Goal: Navigation & Orientation: Find specific page/section

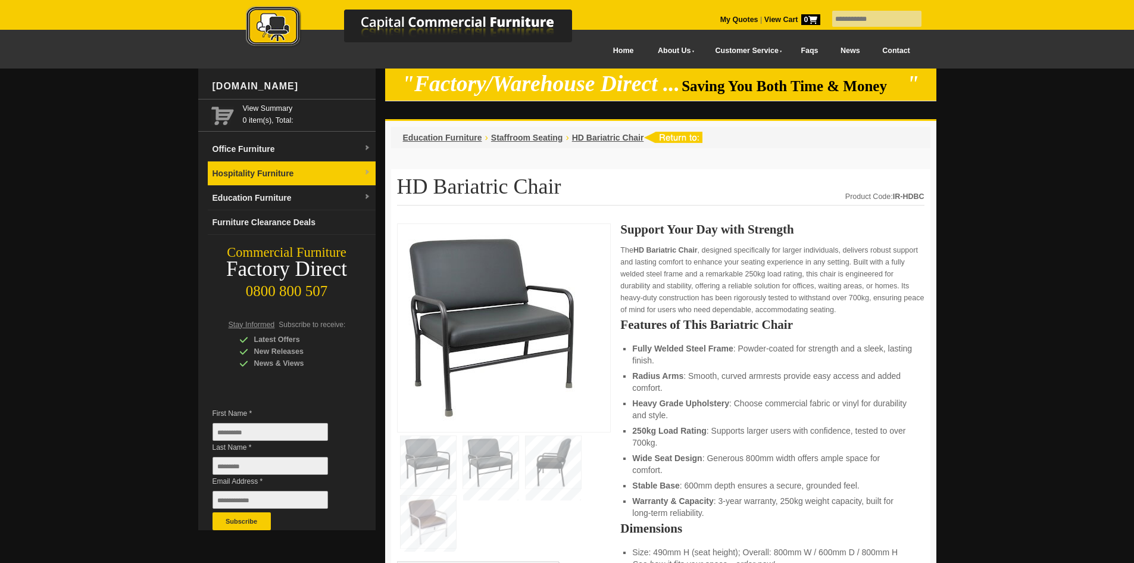
click at [273, 171] on link "Hospitality Furniture" at bounding box center [292, 173] width 168 height 24
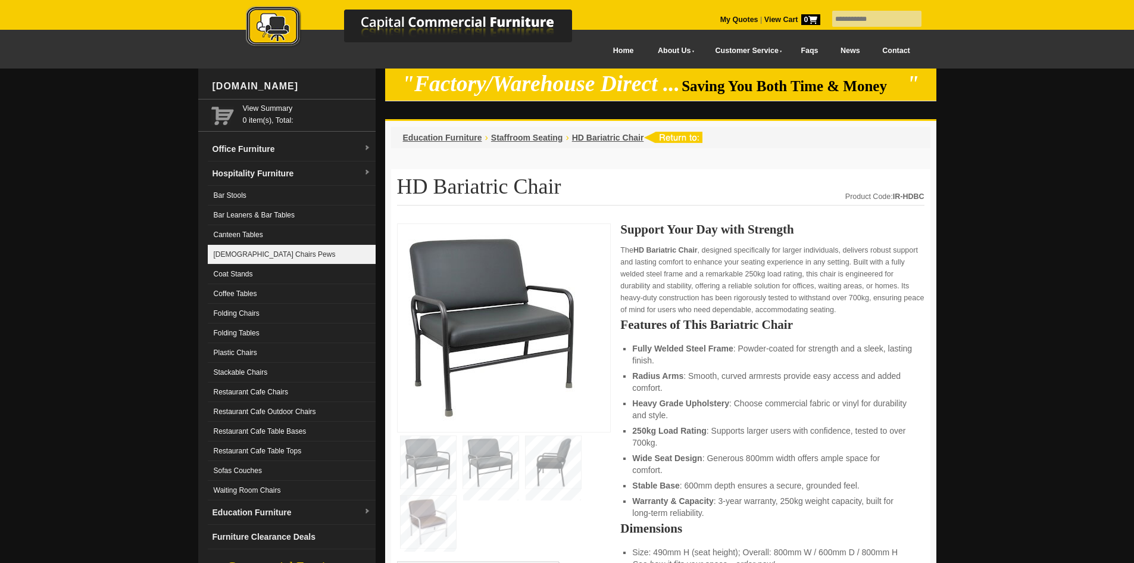
click at [251, 254] on link "[DEMOGRAPHIC_DATA] Chairs Pews" at bounding box center [292, 255] width 168 height 20
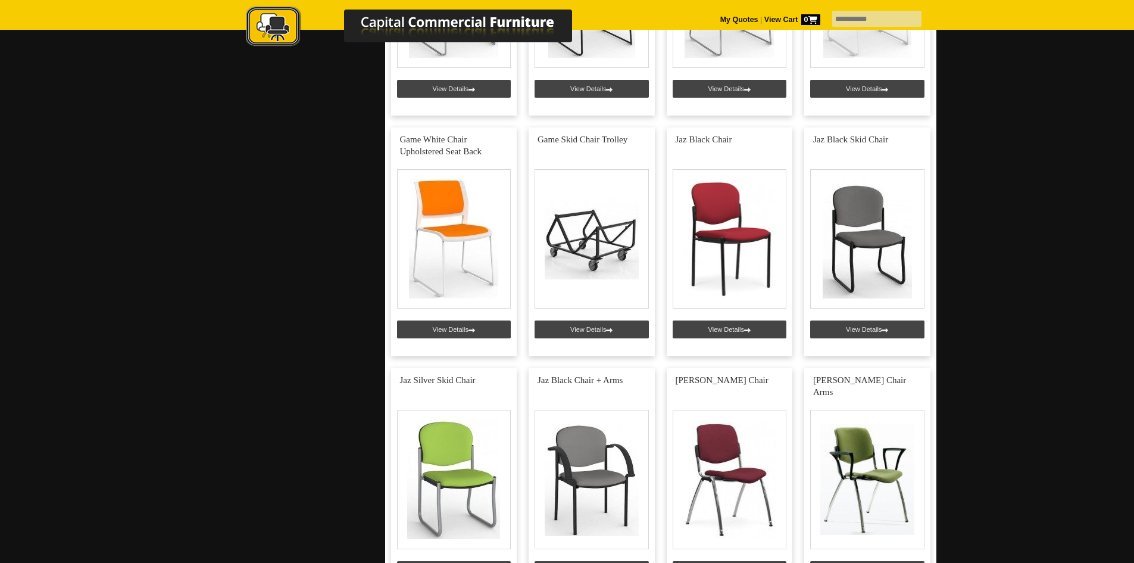
scroll to position [2322, 0]
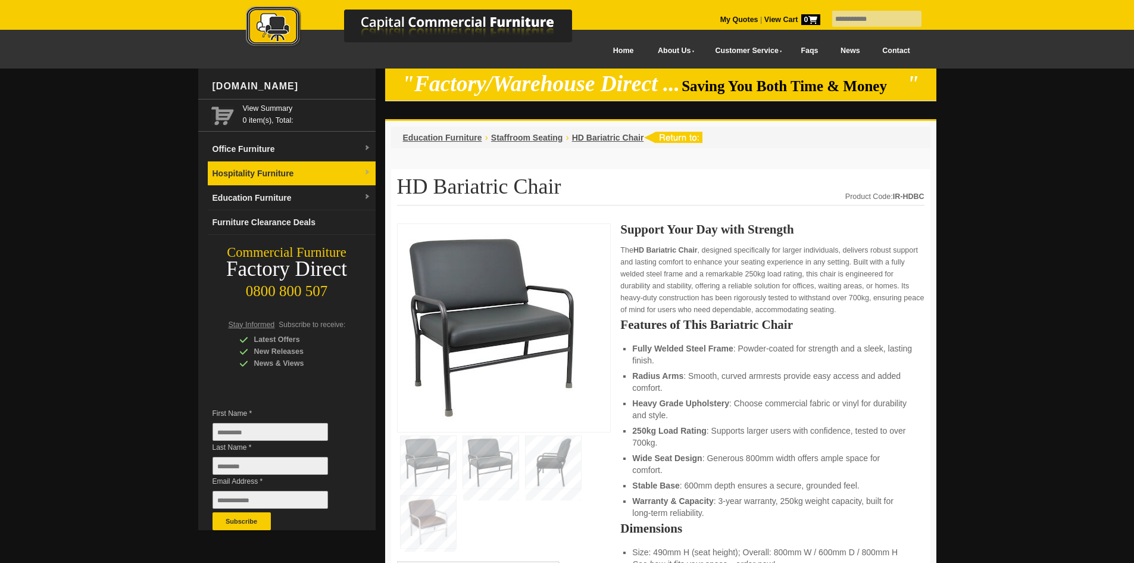
click at [270, 170] on link "Hospitality Furniture" at bounding box center [292, 173] width 168 height 24
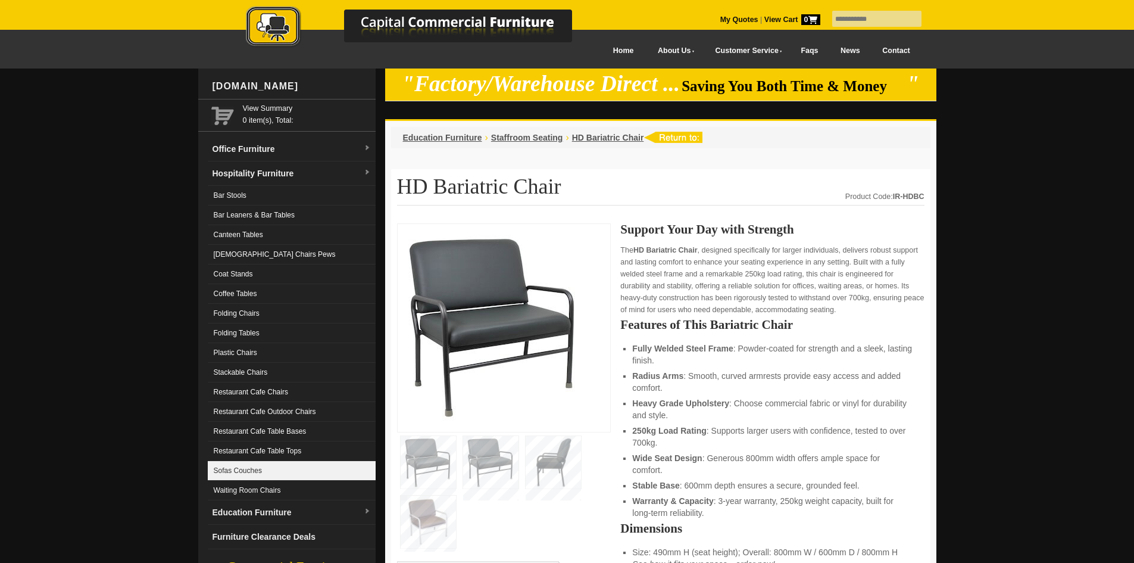
click at [231, 473] on link "Sofas Couches" at bounding box center [292, 471] width 168 height 20
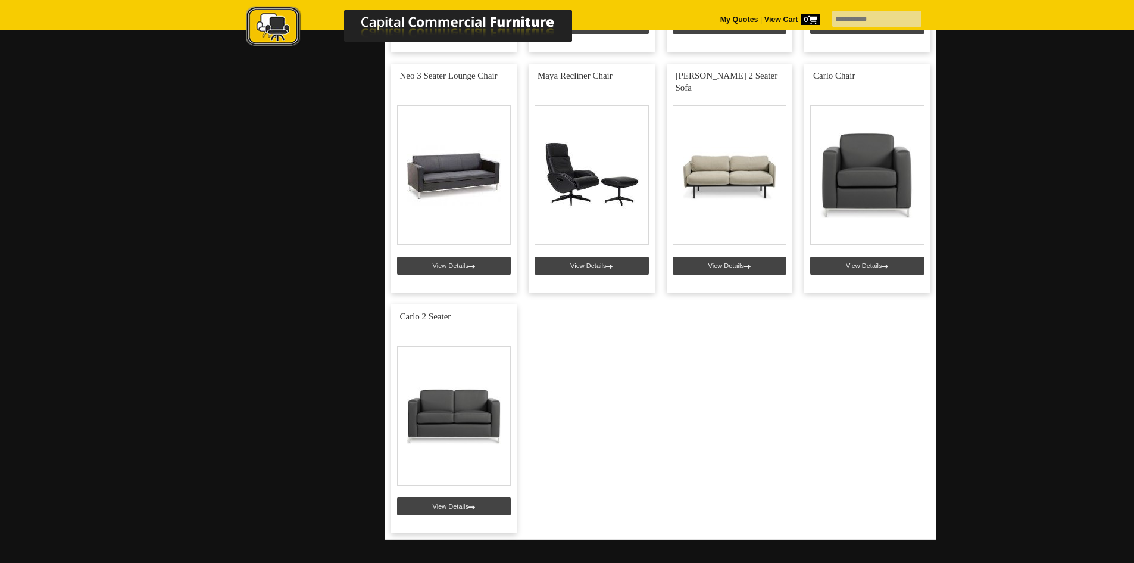
scroll to position [1250, 0]
